Goal: Transaction & Acquisition: Purchase product/service

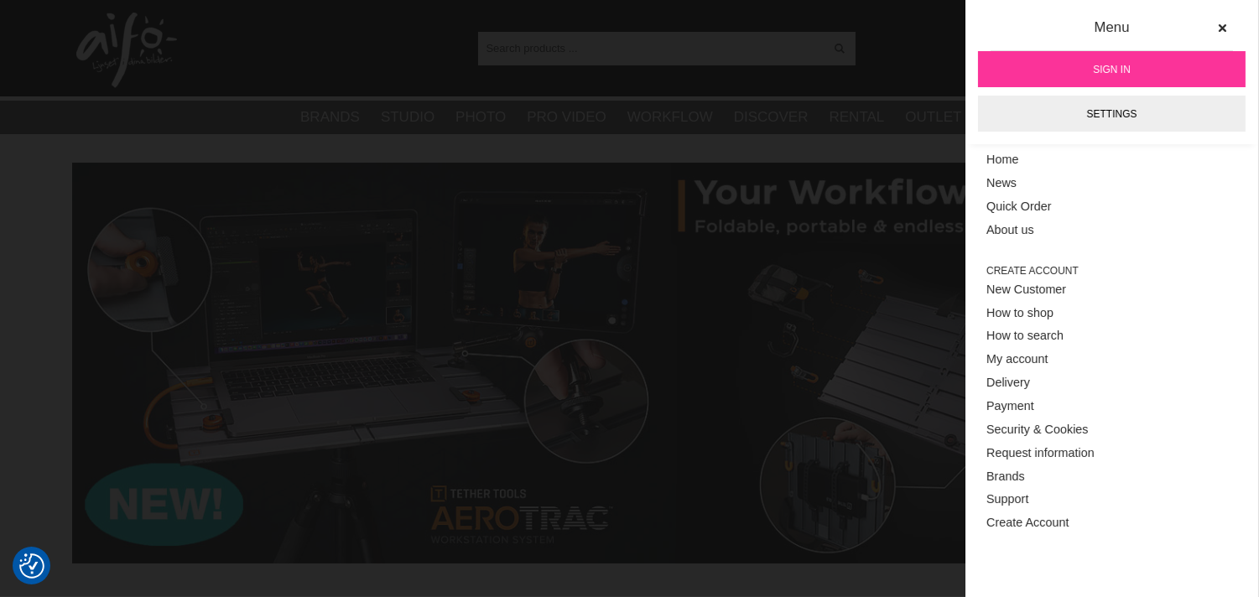
click at [1082, 72] on link "Sign in" at bounding box center [1112, 69] width 268 height 36
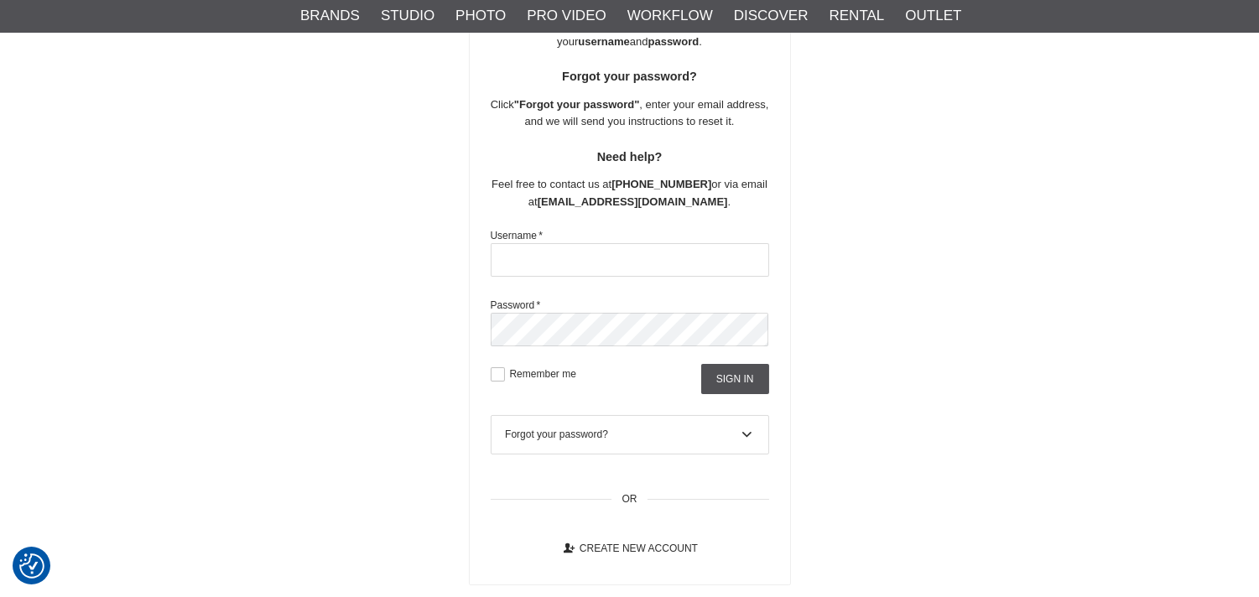
scroll to position [310, 0]
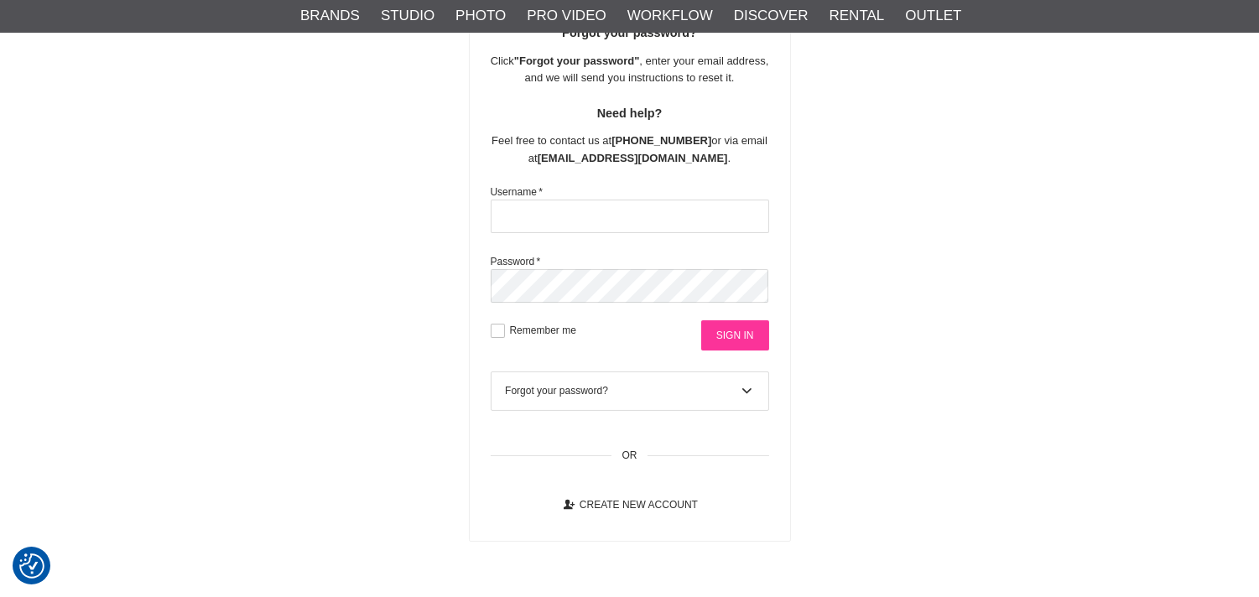
type input "info@flashfotovideo.dk"
click at [735, 336] on input "Sign in" at bounding box center [735, 335] width 68 height 30
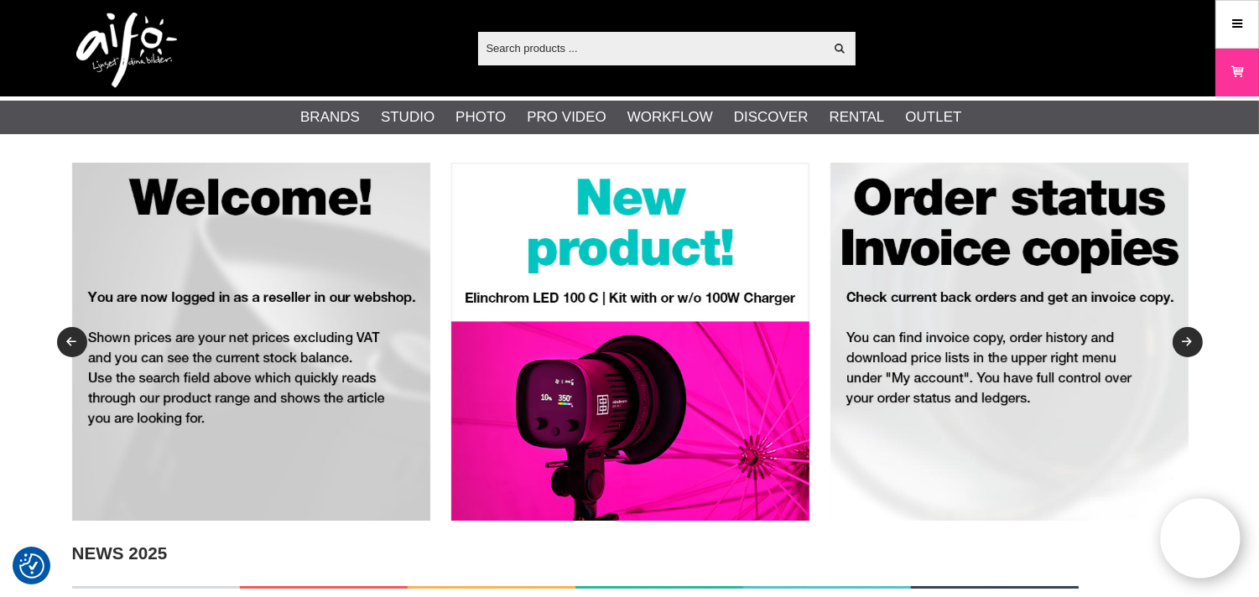
click at [780, 45] on input "text" at bounding box center [651, 47] width 346 height 25
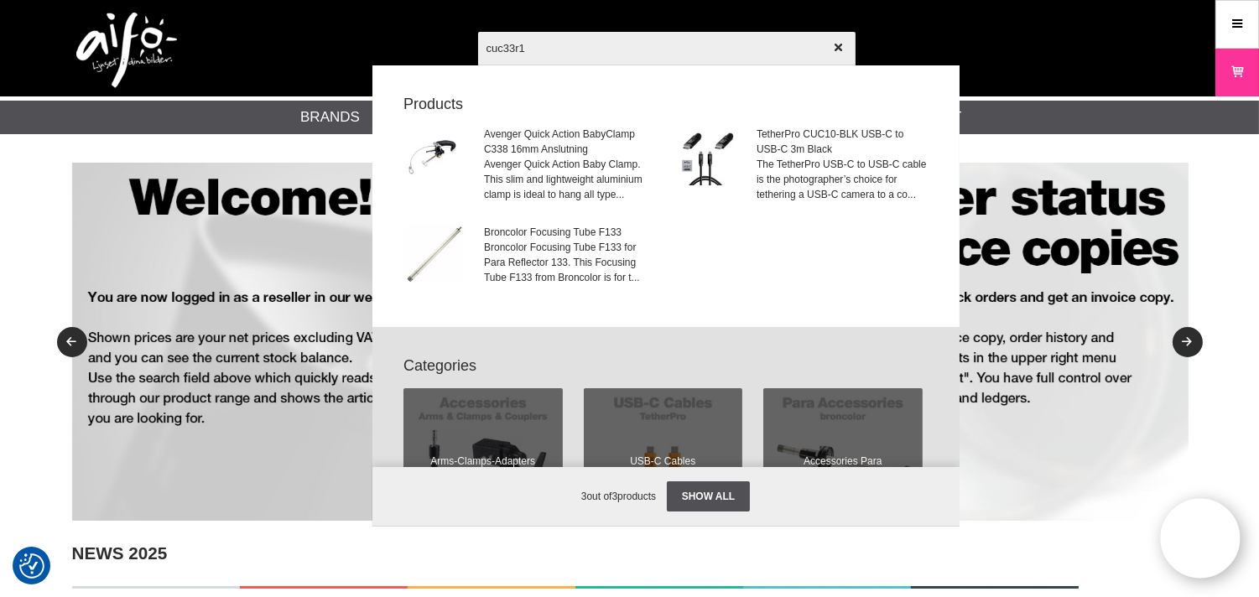
type input "cuc33r15"
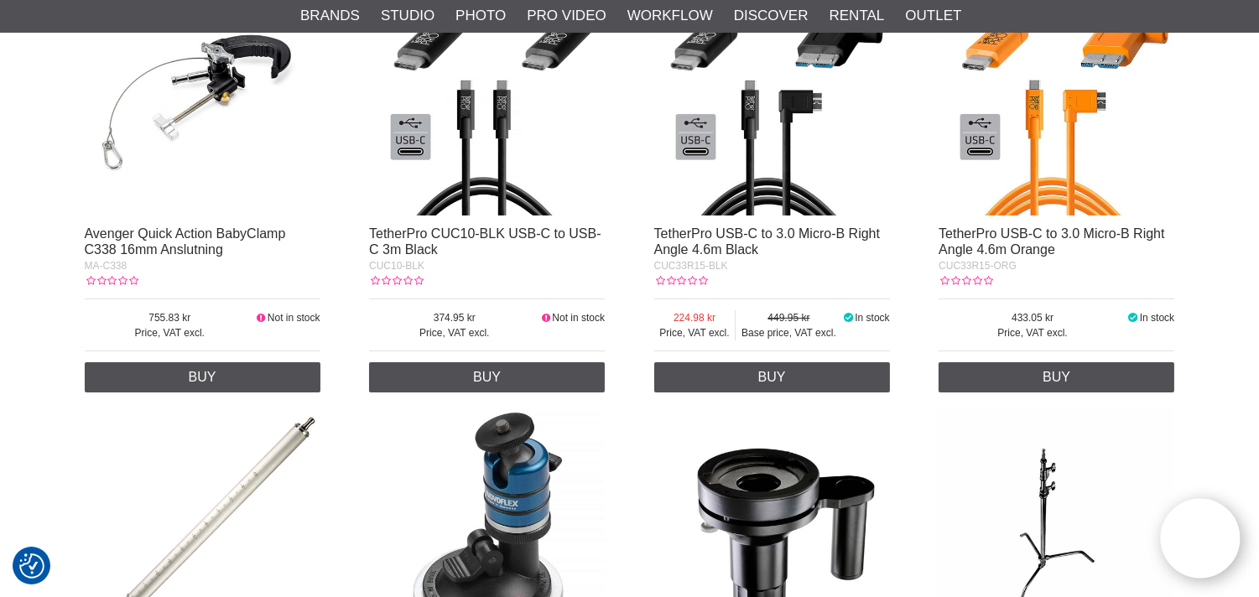
scroll to position [370, 0]
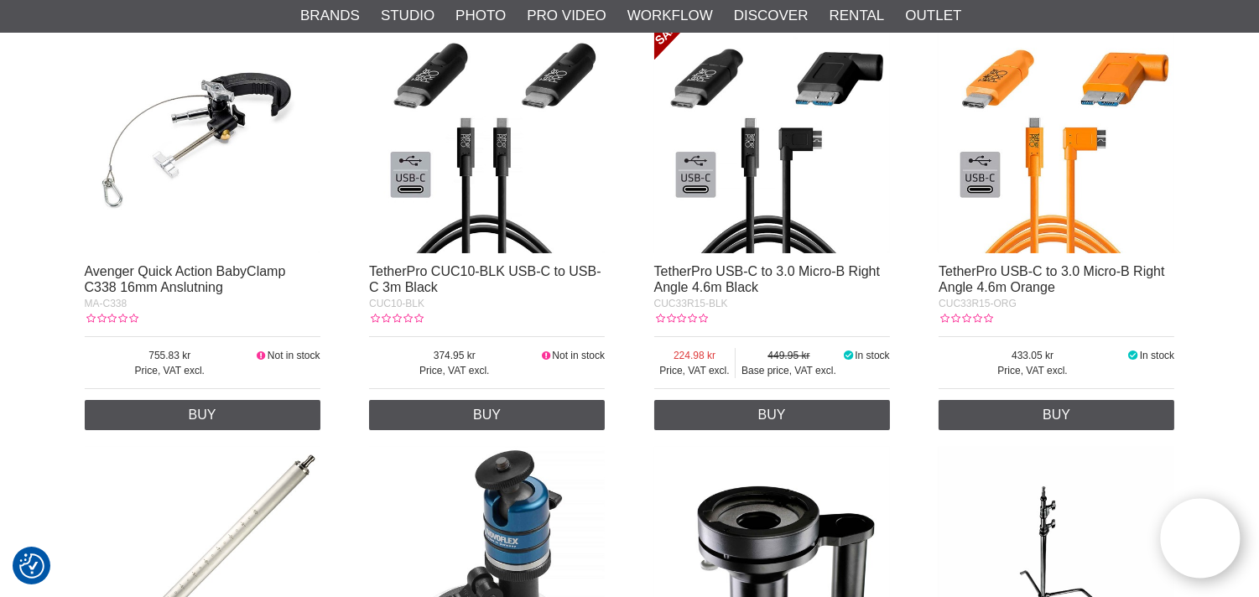
click at [1074, 164] on img at bounding box center [1056, 136] width 236 height 236
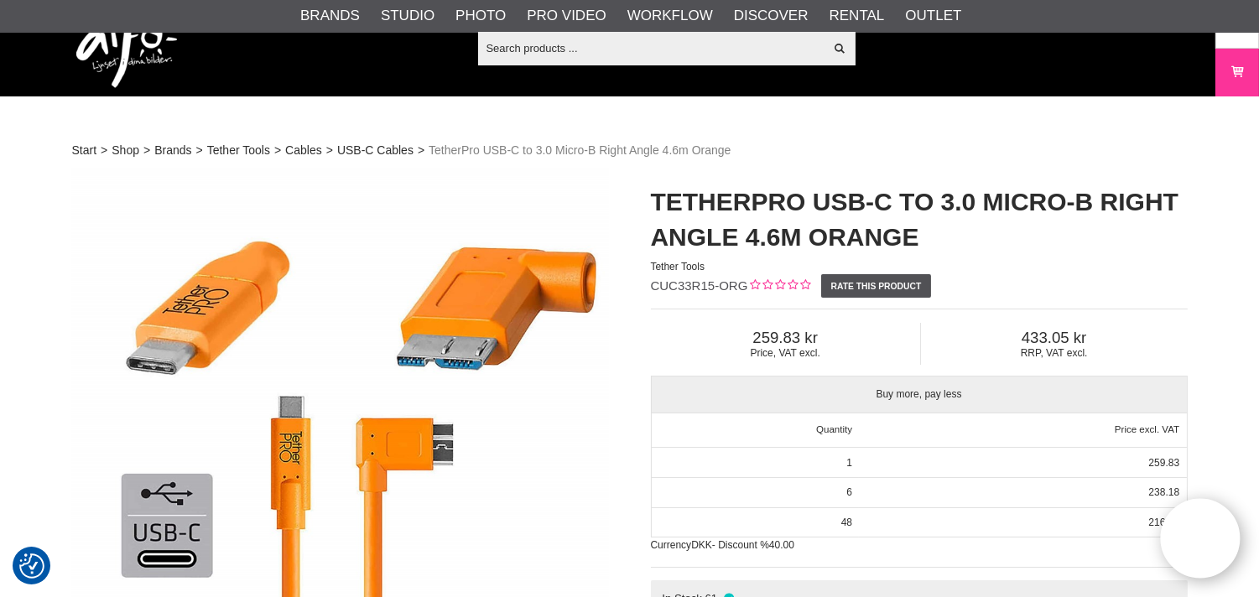
scroll to position [310, 0]
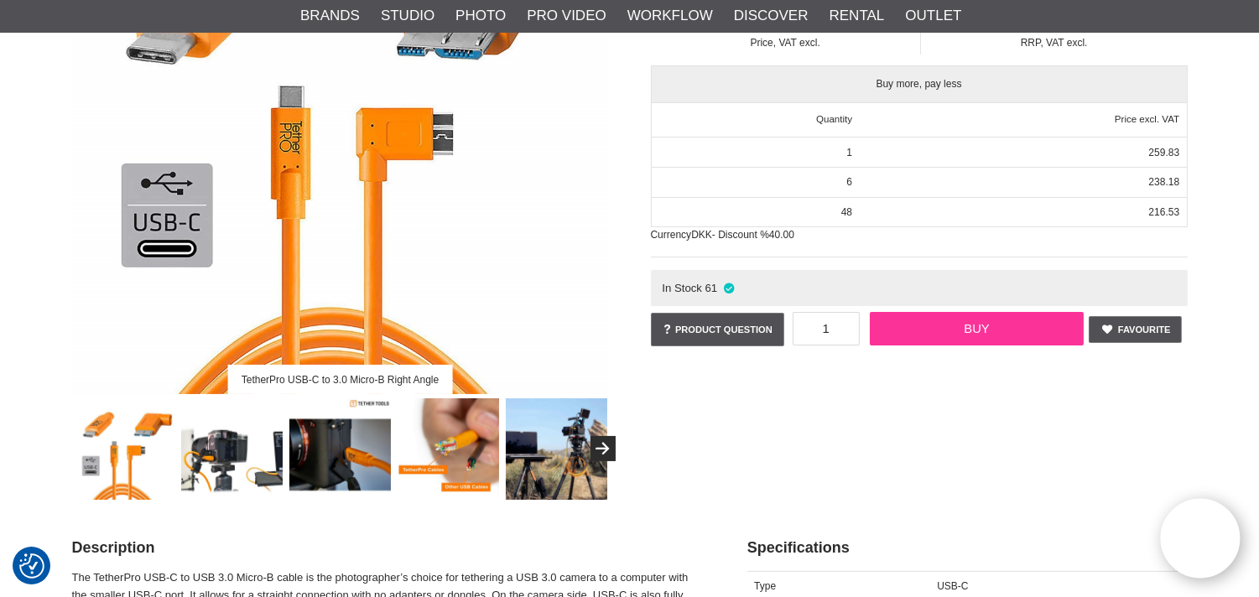
click at [979, 322] on link "Buy" at bounding box center [977, 329] width 214 height 34
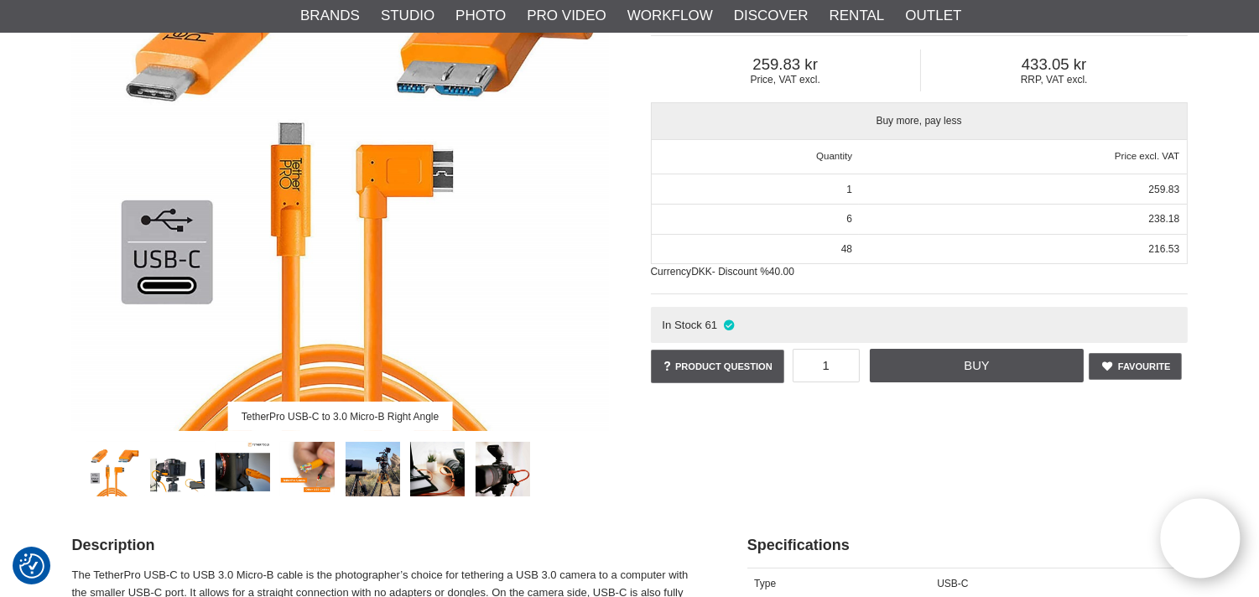
scroll to position [0, 0]
